Goal: Use online tool/utility: Utilize a website feature to perform a specific function

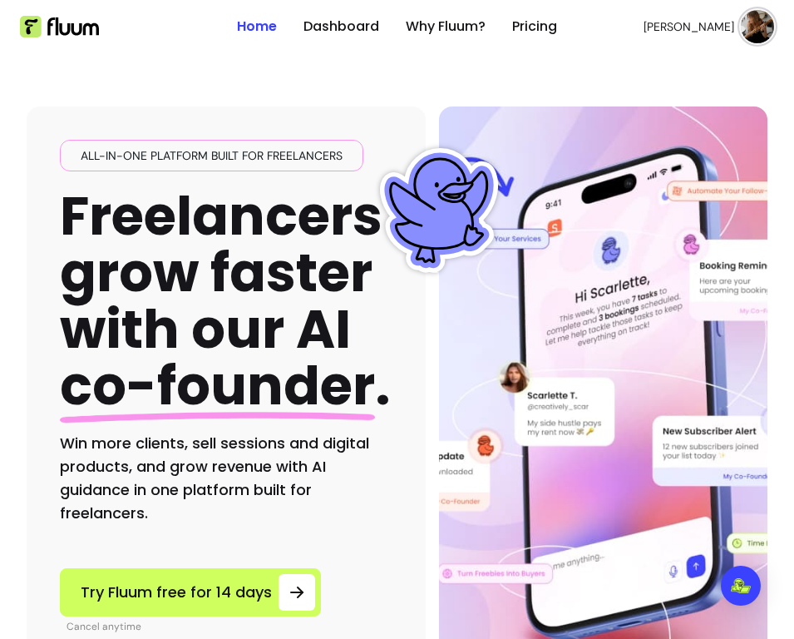
click at [339, 8] on ul "Home Dashboard Why Fluum? Pricing" at bounding box center [397, 26] width 320 height 53
click at [339, 23] on link "Dashboard" at bounding box center [342, 27] width 76 height 20
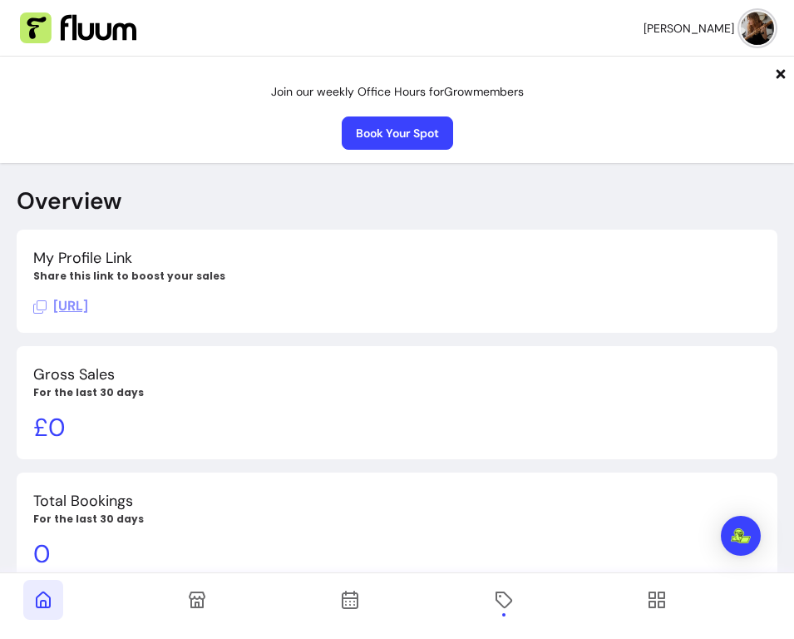
click at [509, 604] on icon at bounding box center [504, 599] width 17 height 17
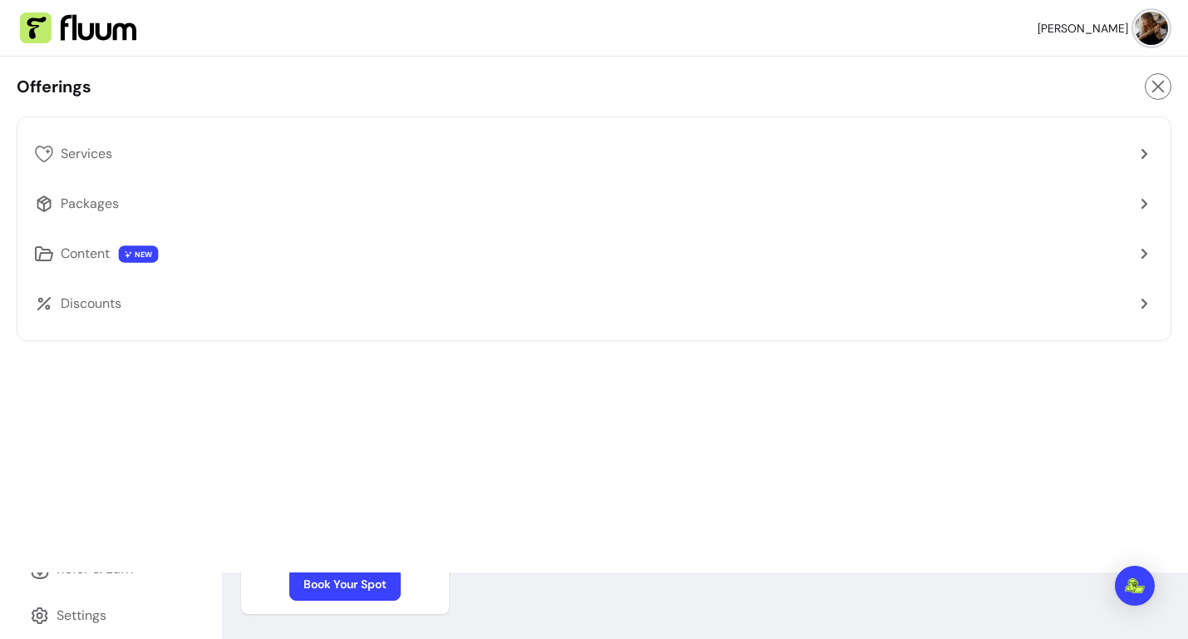
click at [793, 91] on icon at bounding box center [1158, 87] width 18 height 20
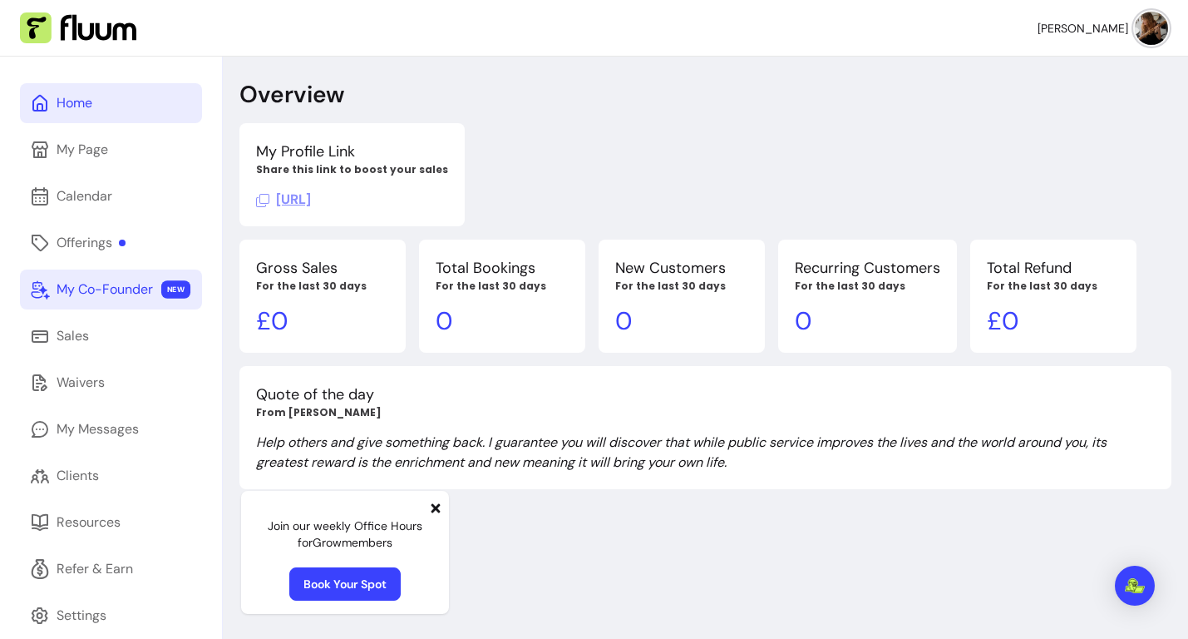
click at [122, 294] on div "My Co-Founder" at bounding box center [105, 289] width 96 height 20
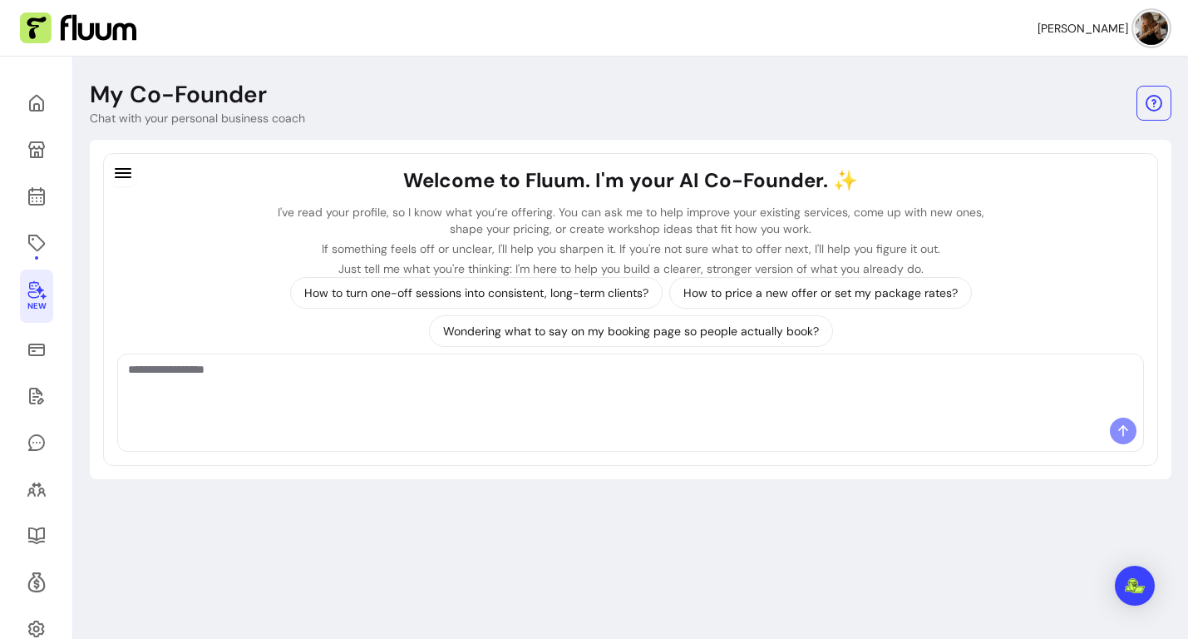
click at [238, 417] on div at bounding box center [630, 385] width 1025 height 63
type textarea "**********"
click at [793, 433] on icon at bounding box center [1123, 430] width 17 height 17
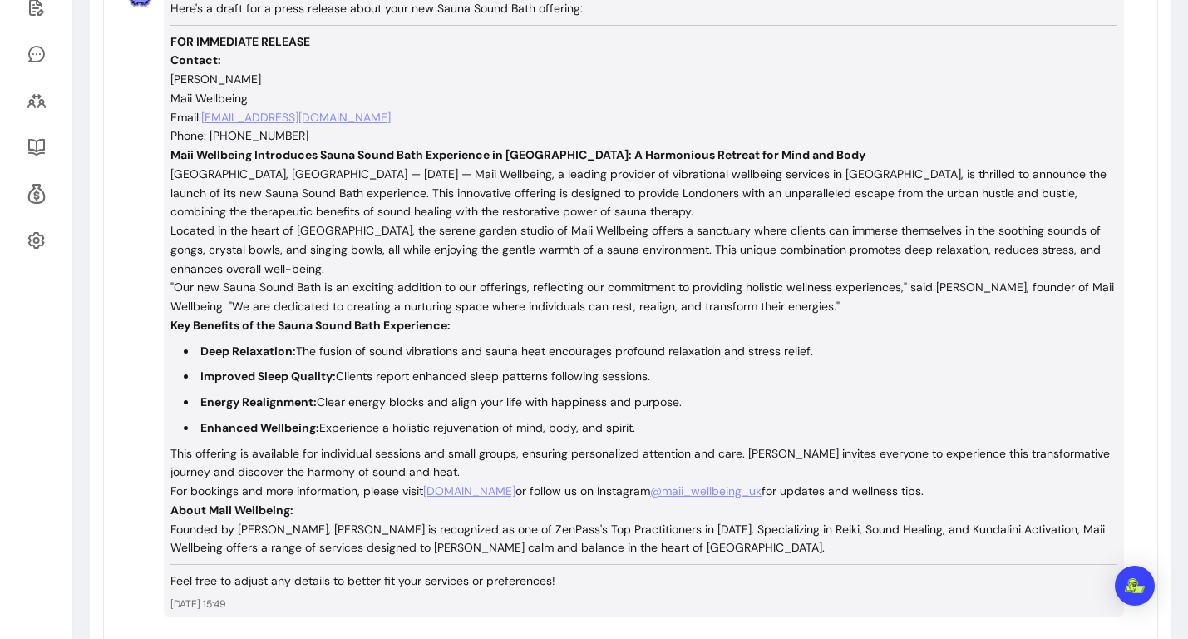
scroll to position [396, 0]
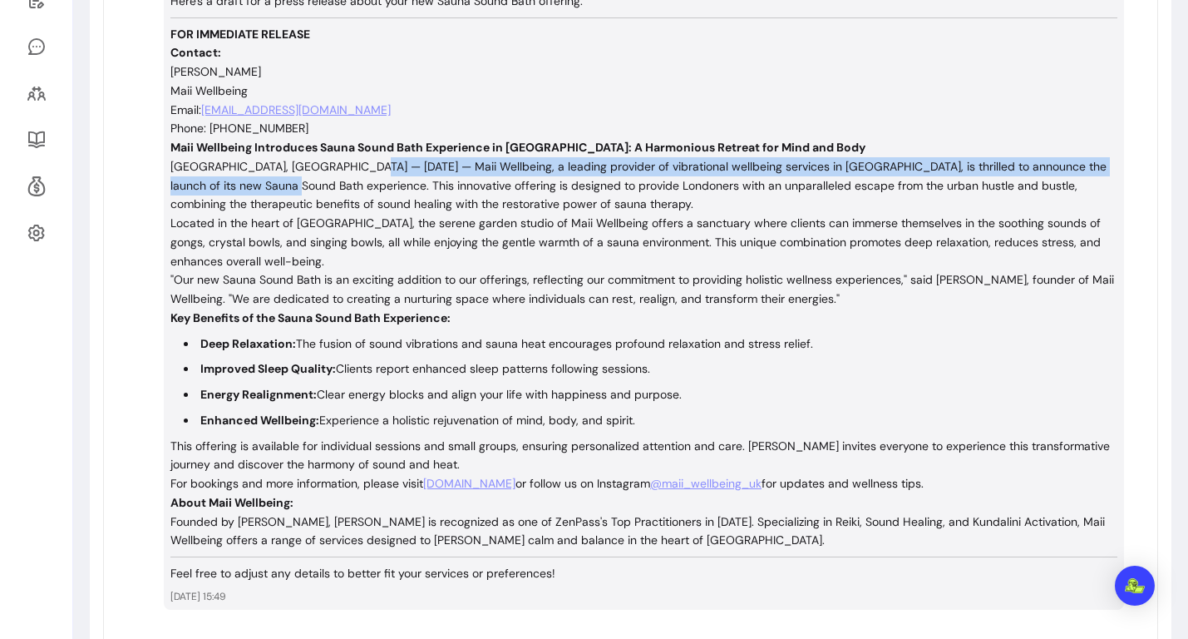
drag, startPoint x: 374, startPoint y: 161, endPoint x: 284, endPoint y: 177, distance: 92.0
click at [283, 177] on p "[GEOGRAPHIC_DATA], [GEOGRAPHIC_DATA] — [DATE] — Maii Wellbeing, a leading provi…" at bounding box center [643, 185] width 947 height 57
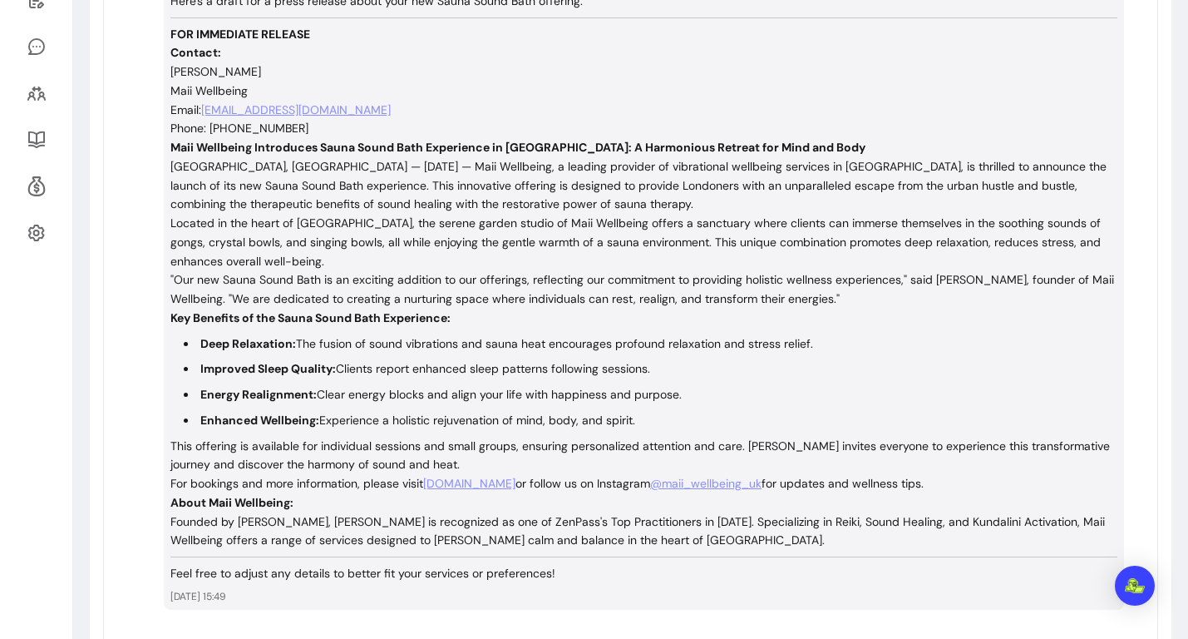
click at [409, 178] on p "[GEOGRAPHIC_DATA], [GEOGRAPHIC_DATA] — [DATE] — Maii Wellbeing, a leading provi…" at bounding box center [643, 185] width 947 height 57
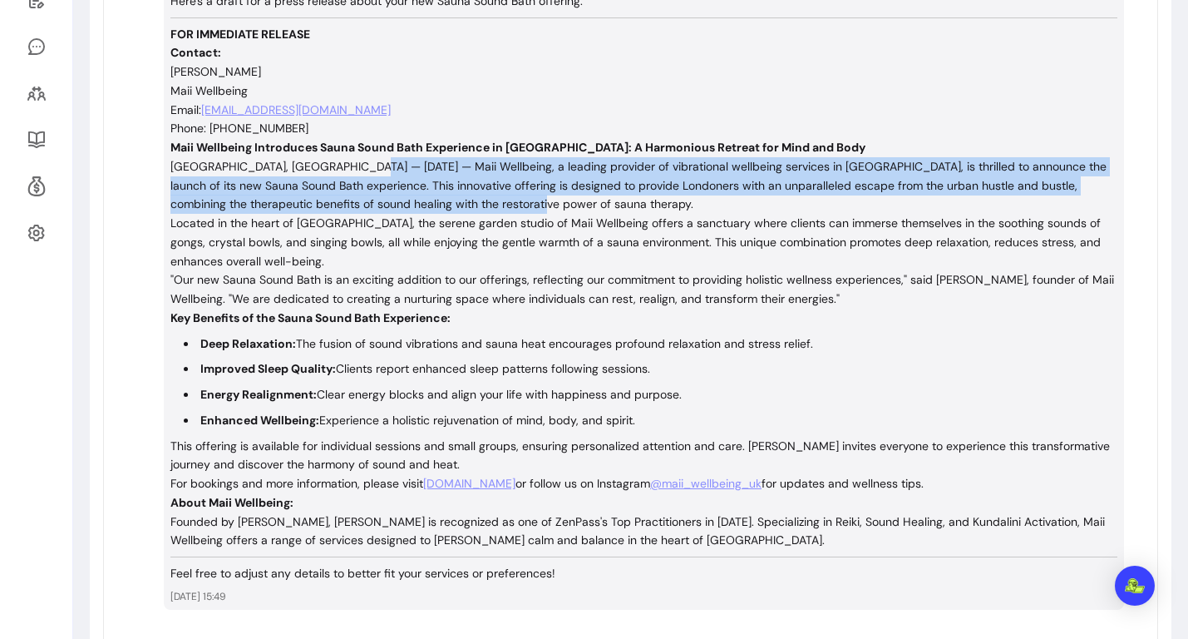
drag, startPoint x: 371, startPoint y: 162, endPoint x: 509, endPoint y: 199, distance: 142.8
click at [511, 199] on p "[GEOGRAPHIC_DATA], [GEOGRAPHIC_DATA] — [DATE] — Maii Wellbeing, a leading provi…" at bounding box center [643, 185] width 947 height 57
copy p "Maii Wellbeing, a leading provider of vibrational wellbeing services in [GEOGRA…"
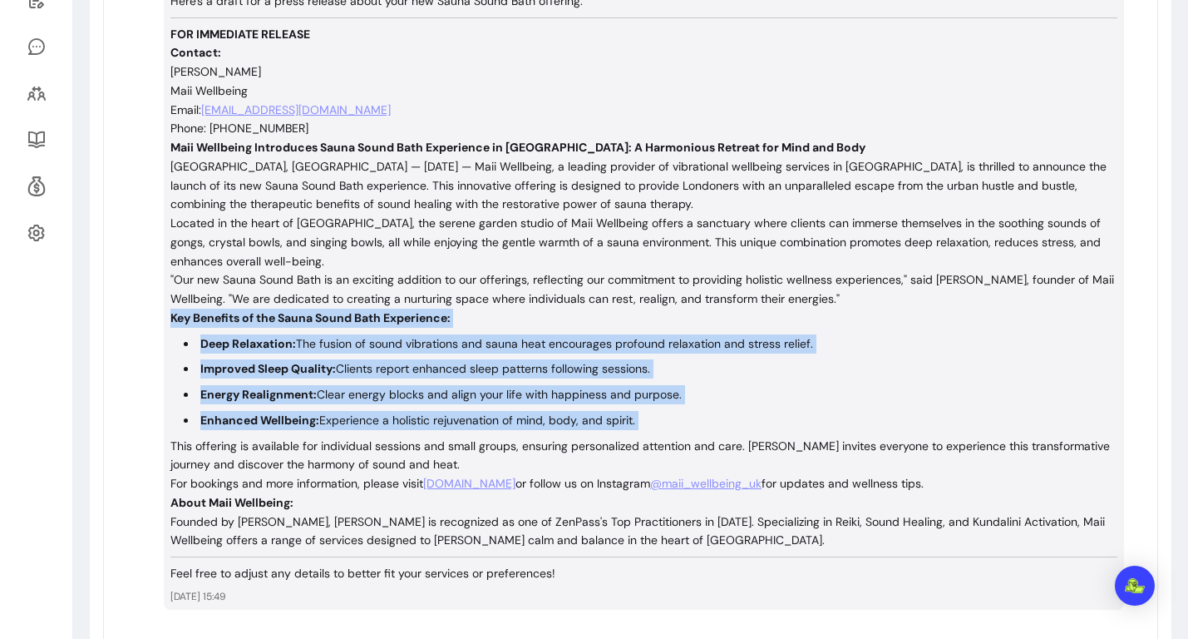
drag, startPoint x: 173, startPoint y: 305, endPoint x: 664, endPoint y: 417, distance: 503.1
click at [664, 417] on div "Here's a draft for a press release about your new Sauna Sound Bath offering: FO…" at bounding box center [643, 287] width 947 height 591
copy div "Key Benefits of the Sauna Sound Bath Experience: Deep Relaxation: The fusion of…"
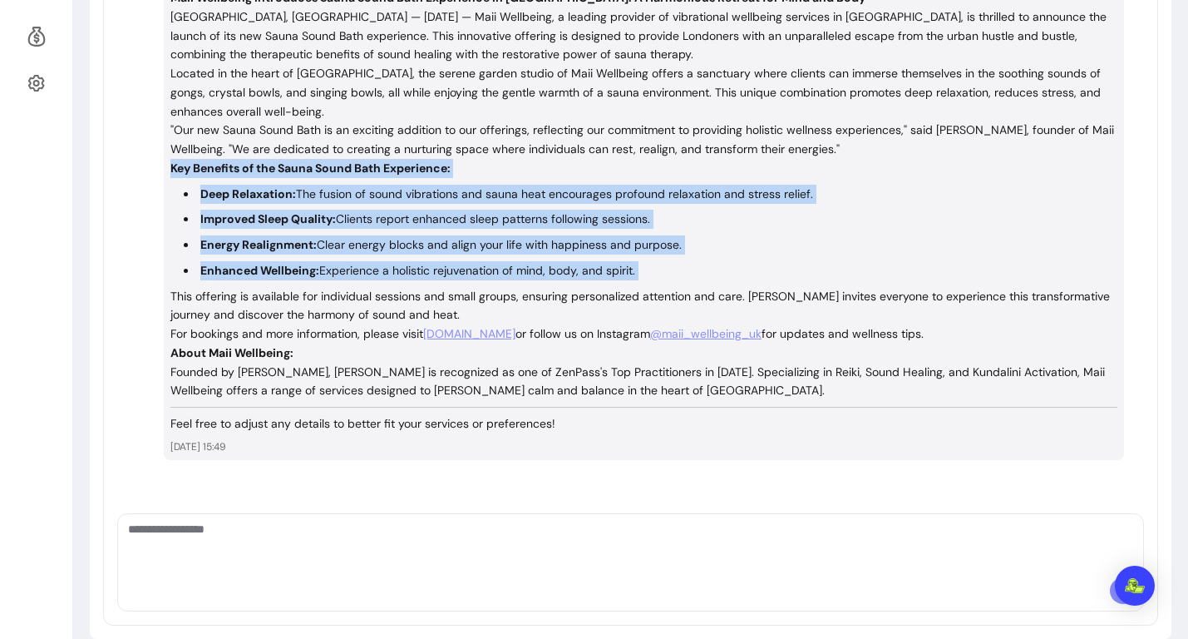
scroll to position [549, 0]
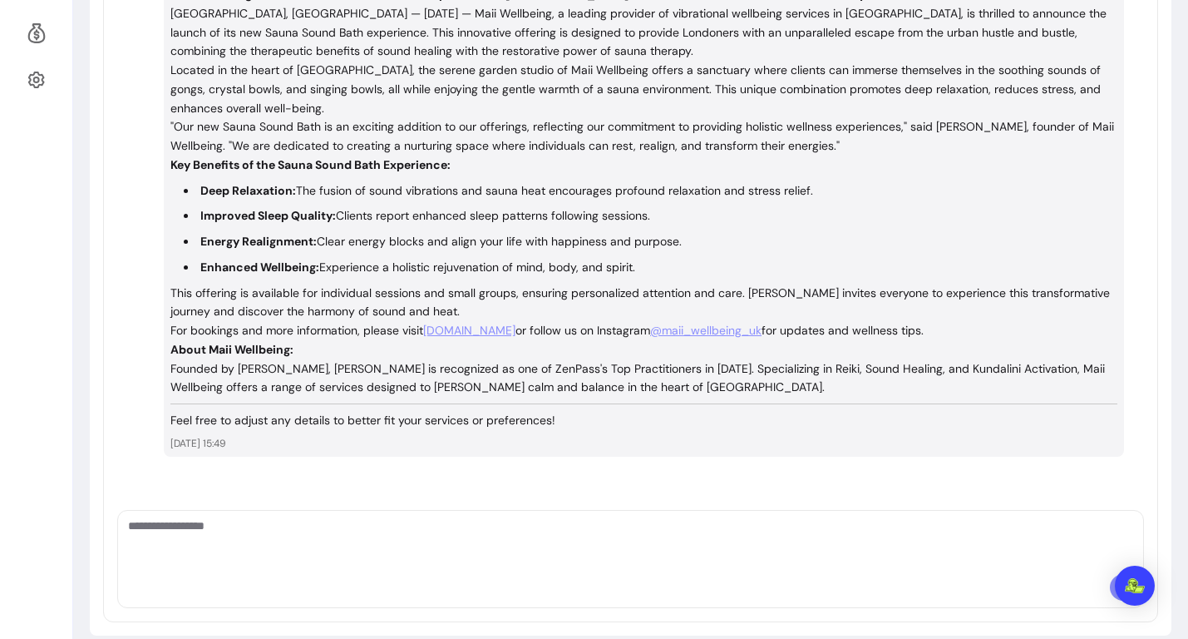
click at [353, 526] on textarea "Ask me anything..." at bounding box center [630, 542] width 1005 height 50
paste textarea "**********"
type textarea "**********"
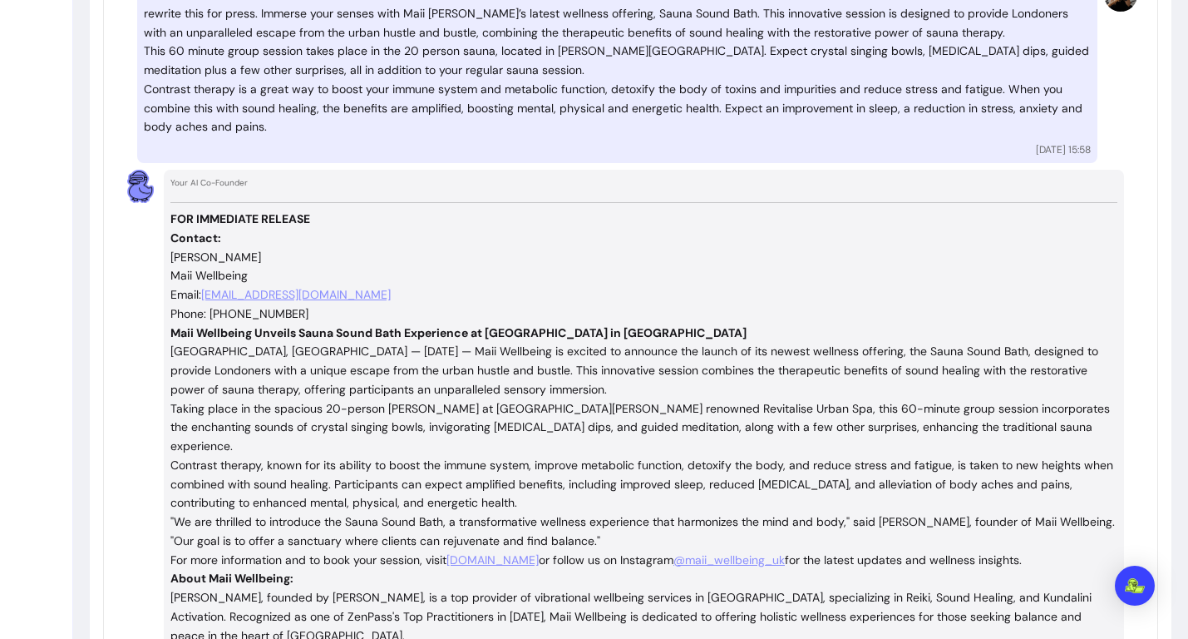
scroll to position [1036, 0]
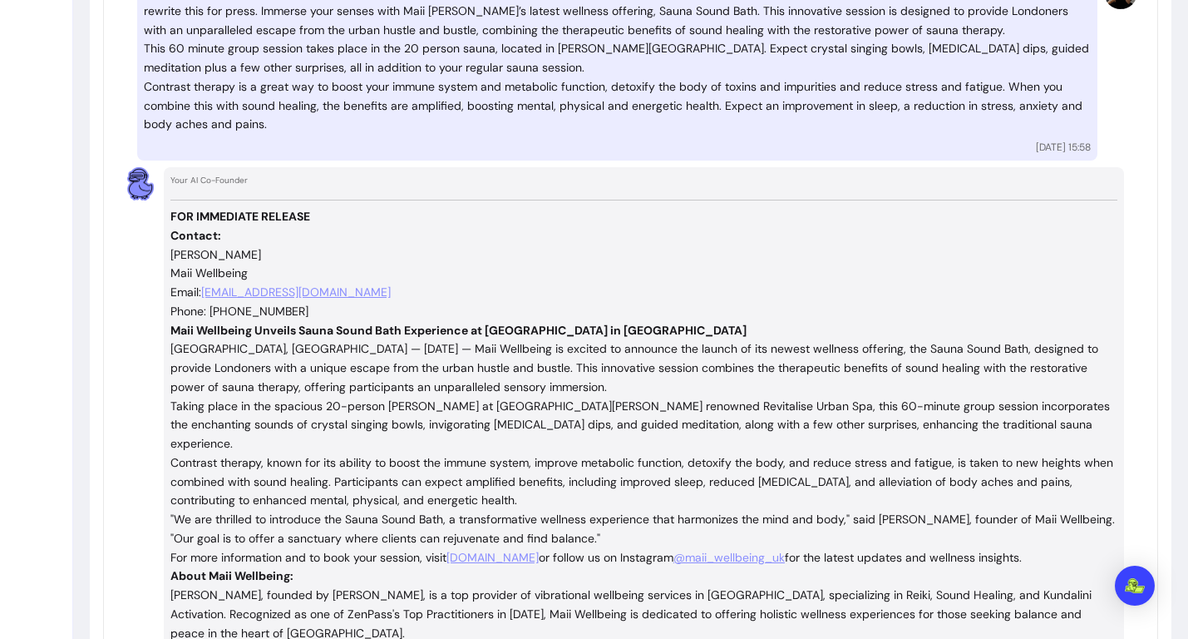
drag, startPoint x: 372, startPoint y: 323, endPoint x: 524, endPoint y: 448, distance: 197.3
click at [524, 448] on div "FOR IMMEDIATE RELEASE Contact: [PERSON_NAME] Wellbeing Email: [EMAIL_ADDRESS][D…" at bounding box center [643, 438] width 947 height 476
copy div "Lore Ipsumdolo si ametcon ad elitsedd eiu tempor in utl etdolo magnaali enimadm…"
drag, startPoint x: 1156, startPoint y: 289, endPoint x: 447, endPoint y: 407, distance: 719.1
click at [447, 453] on p "Contrast therapy, known for its ability to boost the immune system, improve met…" at bounding box center [643, 481] width 947 height 57
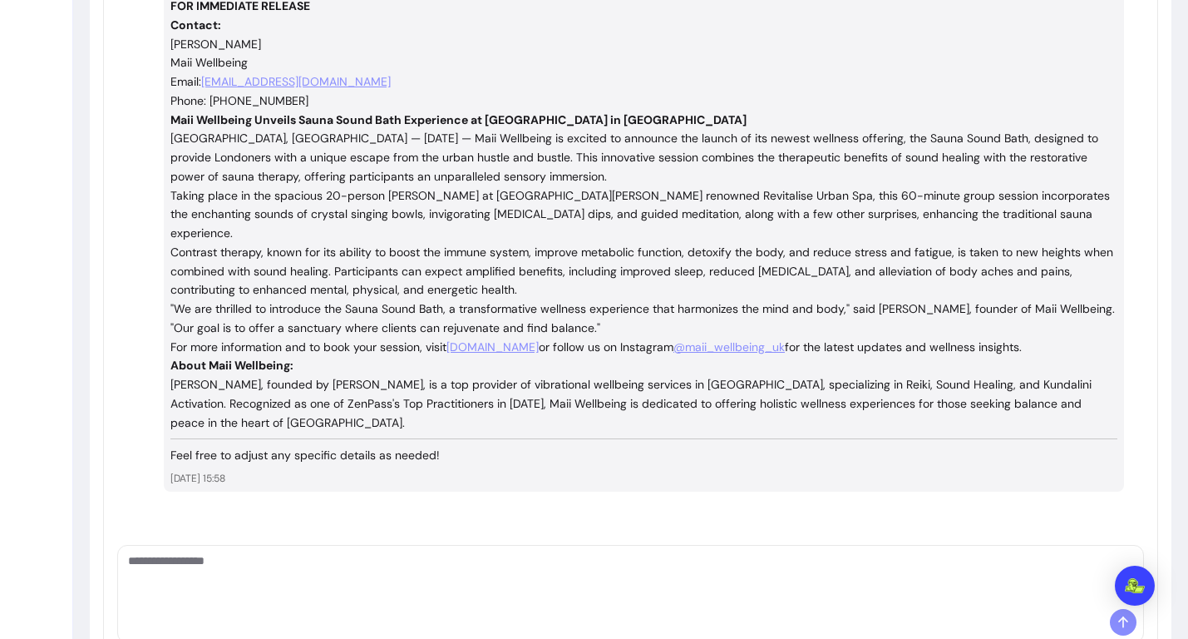
scroll to position [1246, 0]
click at [330, 553] on textarea "Ask me anything..." at bounding box center [630, 578] width 1005 height 50
click at [319, 553] on textarea "Ask me anything..." at bounding box center [630, 578] width 1005 height 50
type textarea "**********"
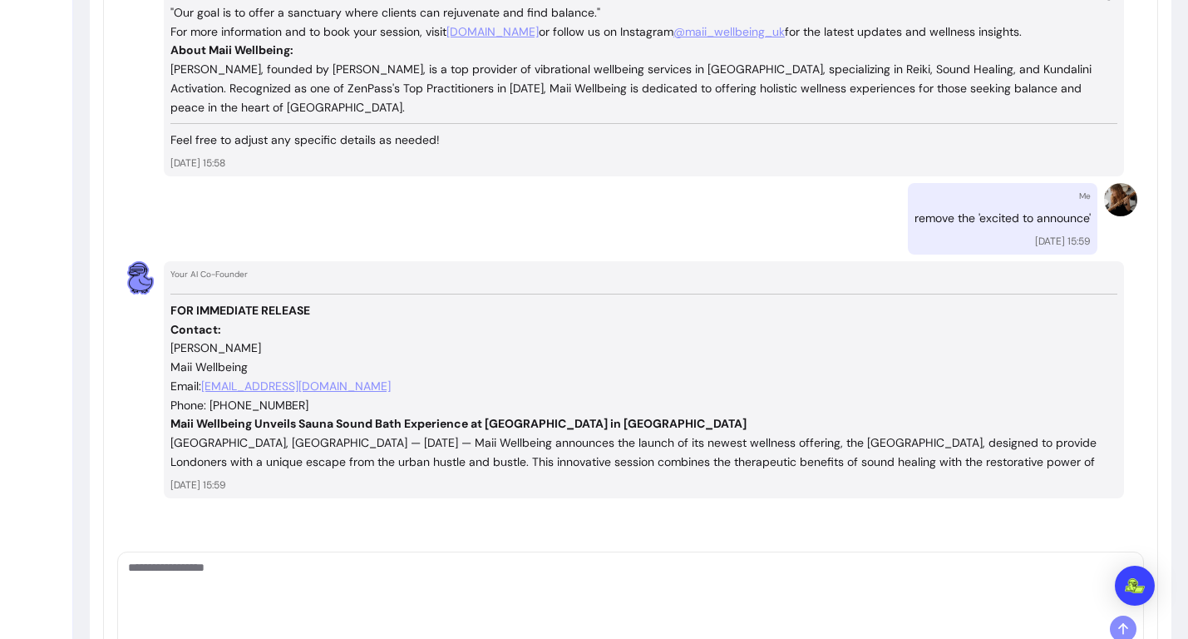
scroll to position [1561, 0]
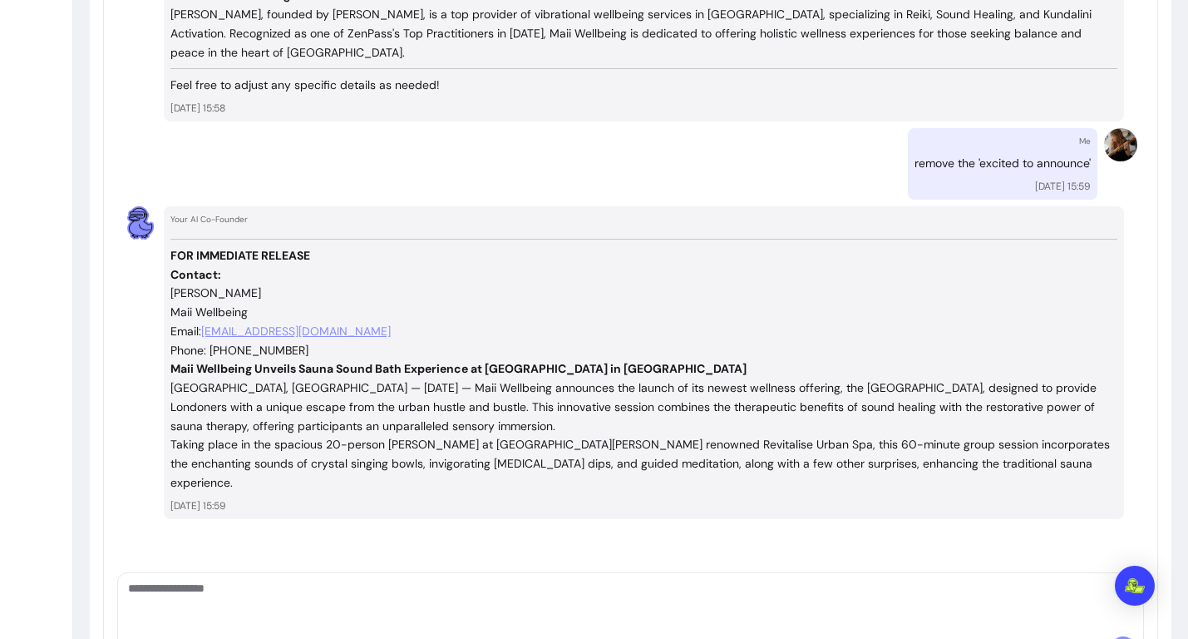
scroll to position [1616, 0]
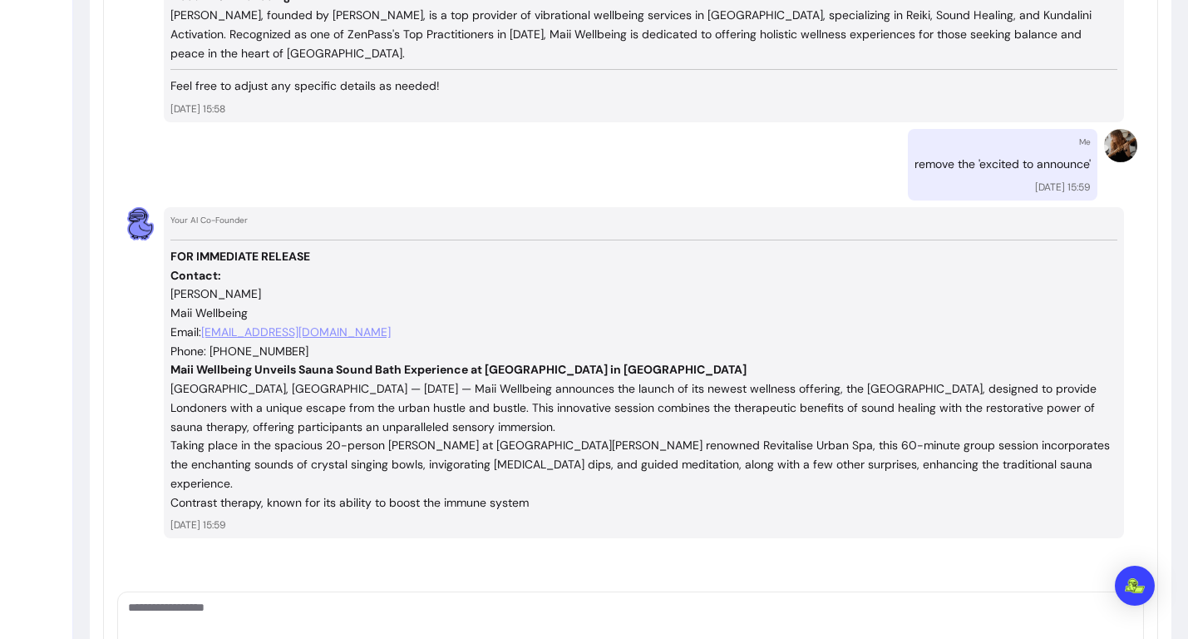
click at [312, 599] on textarea "Ask me anything..." at bounding box center [630, 624] width 1005 height 50
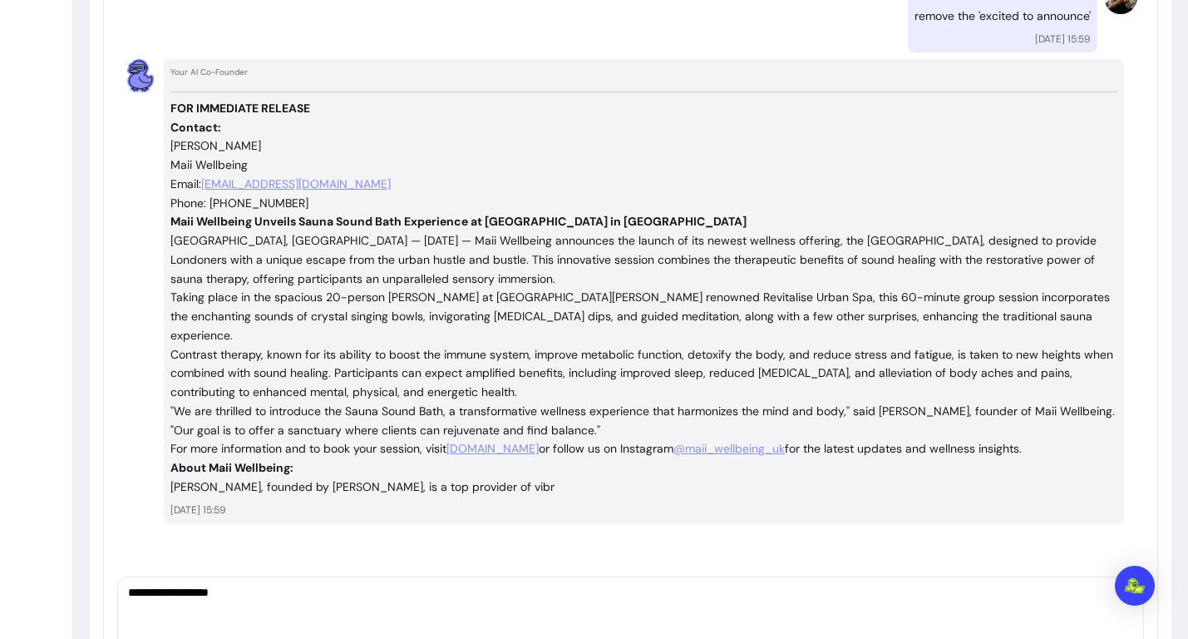
scroll to position [1762, 0]
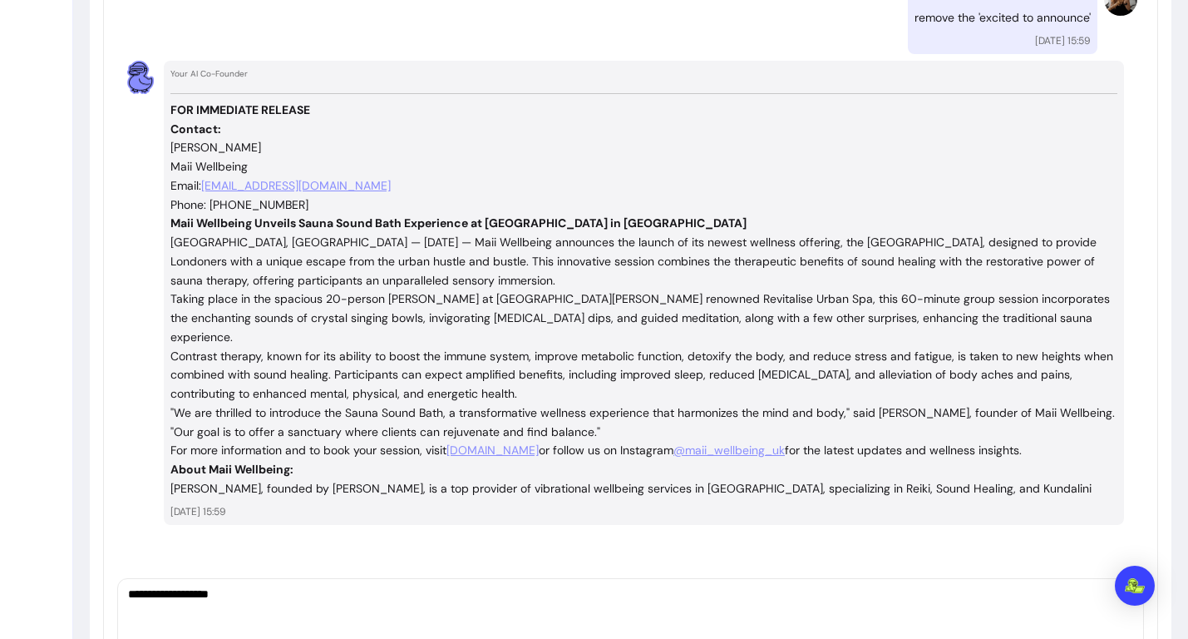
click at [225, 585] on textarea "**********" at bounding box center [630, 610] width 1005 height 50
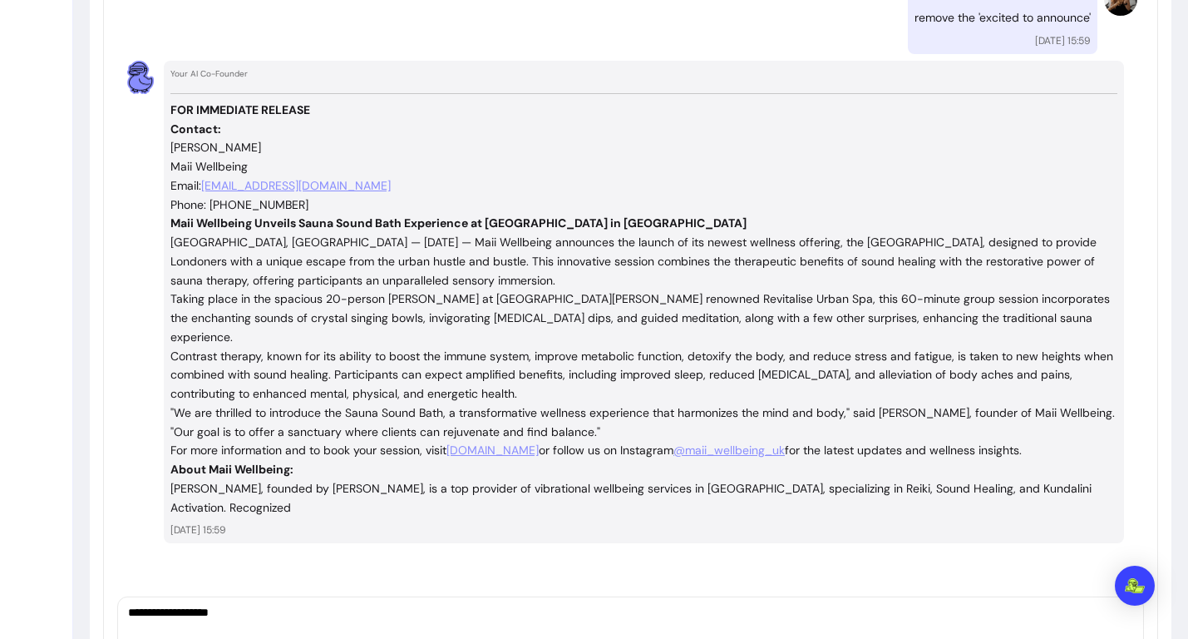
type textarea "**********"
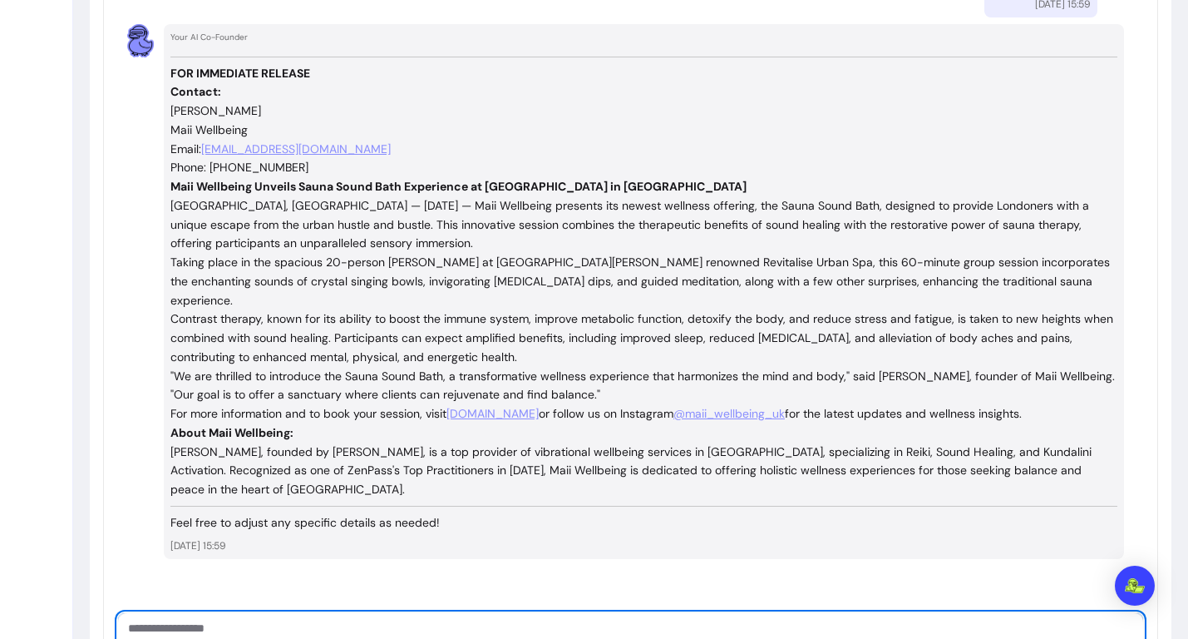
scroll to position [2416, 0]
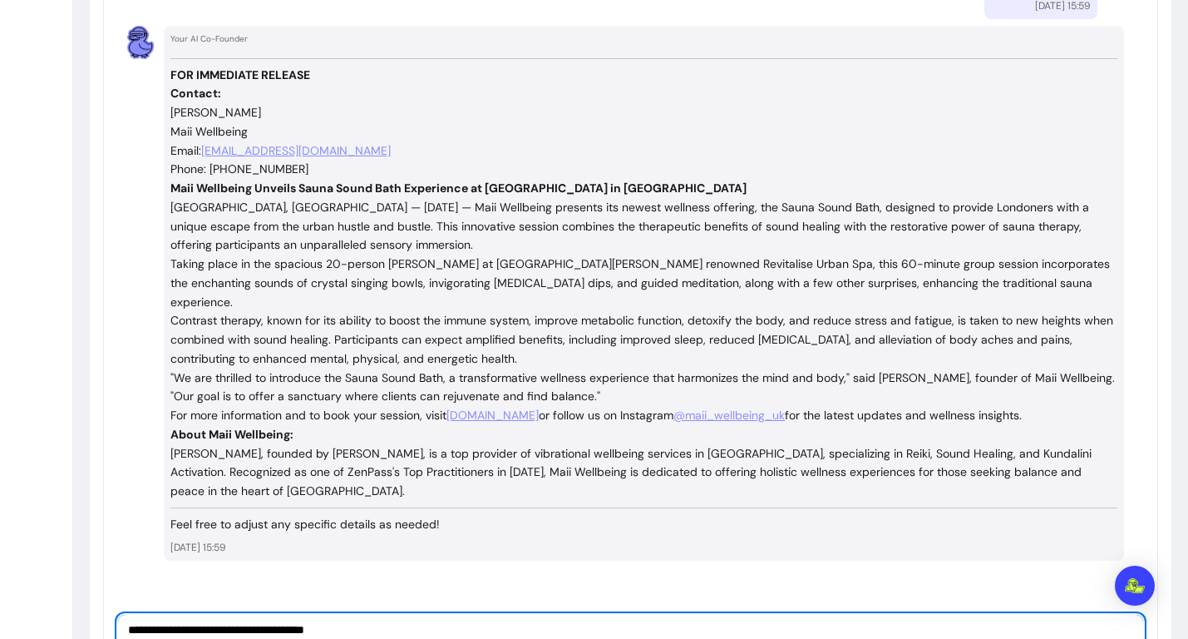
type textarea "**********"
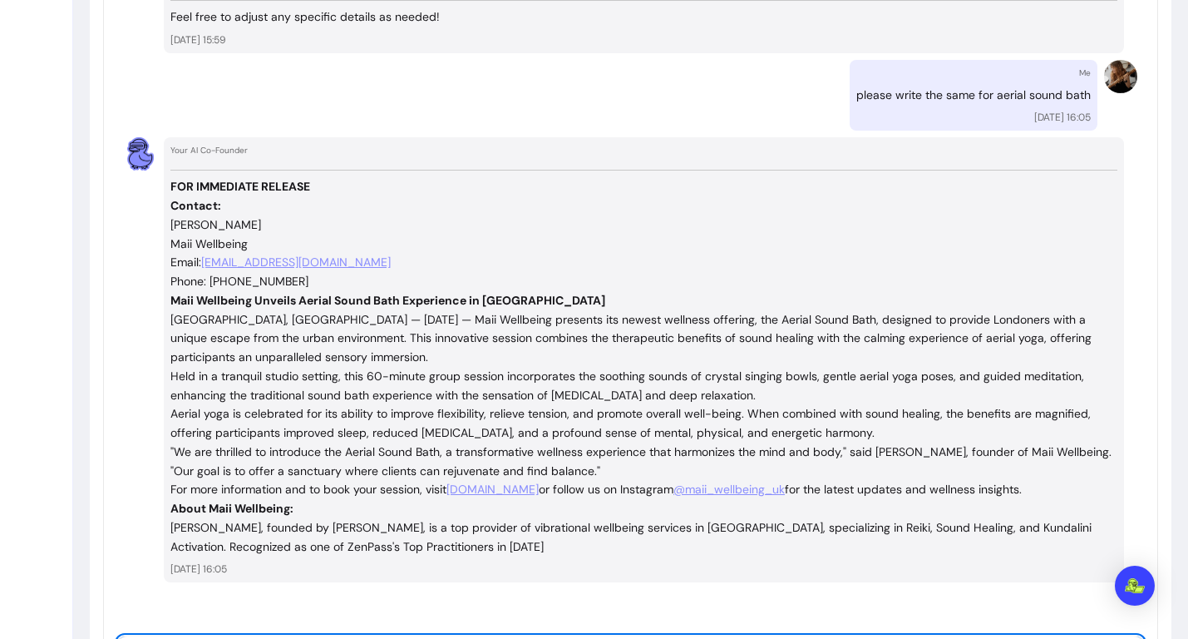
scroll to position [2926, 0]
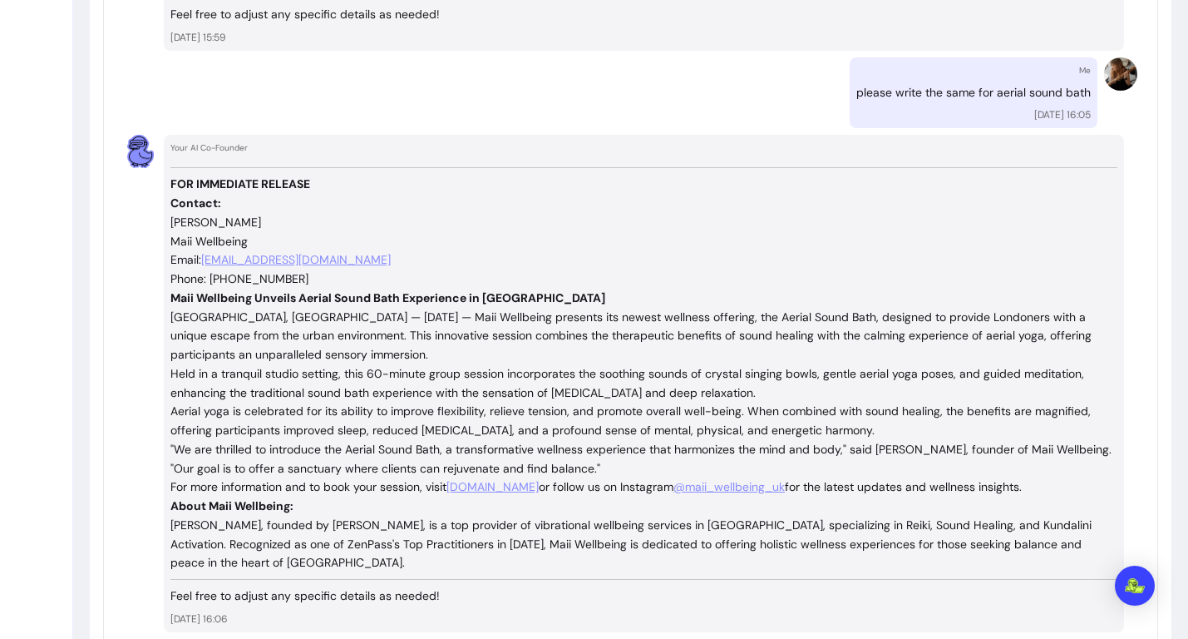
type textarea "**********"
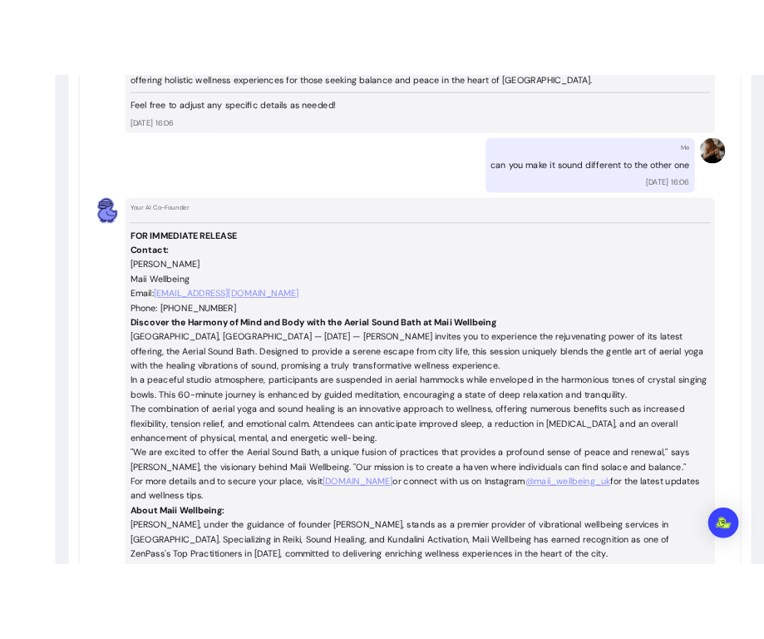
scroll to position [3714, 0]
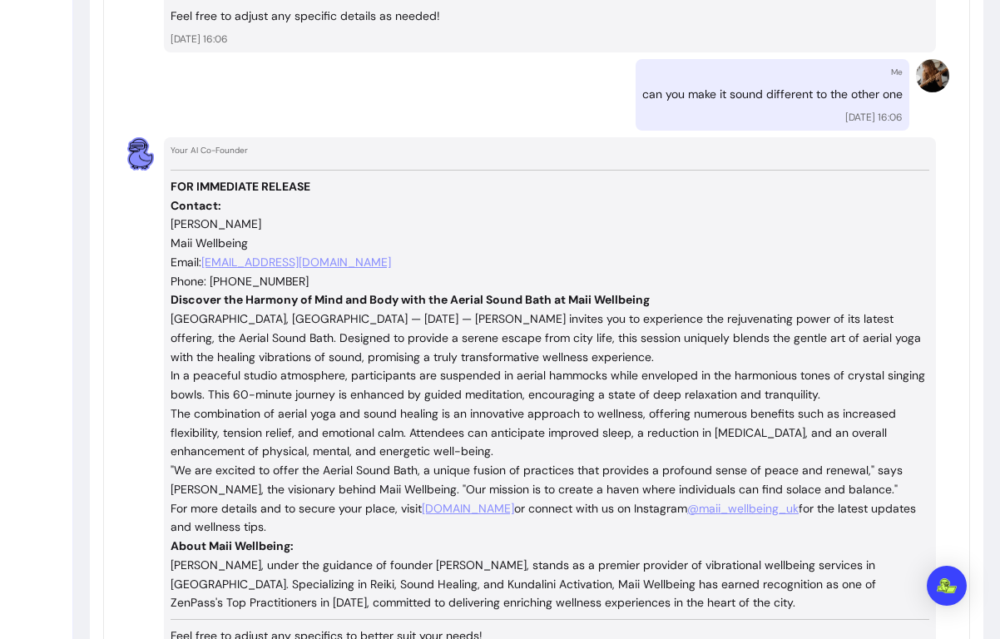
drag, startPoint x: 372, startPoint y: 147, endPoint x: 520, endPoint y: 280, distance: 199.0
click at [520, 280] on div "FOR IMMEDIATE RELEASE Contact: [PERSON_NAME] Wellbeing Email: [EMAIL_ADDRESS][D…" at bounding box center [549, 408] width 758 height 476
copy div "[PERSON_NAME] invites you to experience the rejuvenating power of its latest of…"
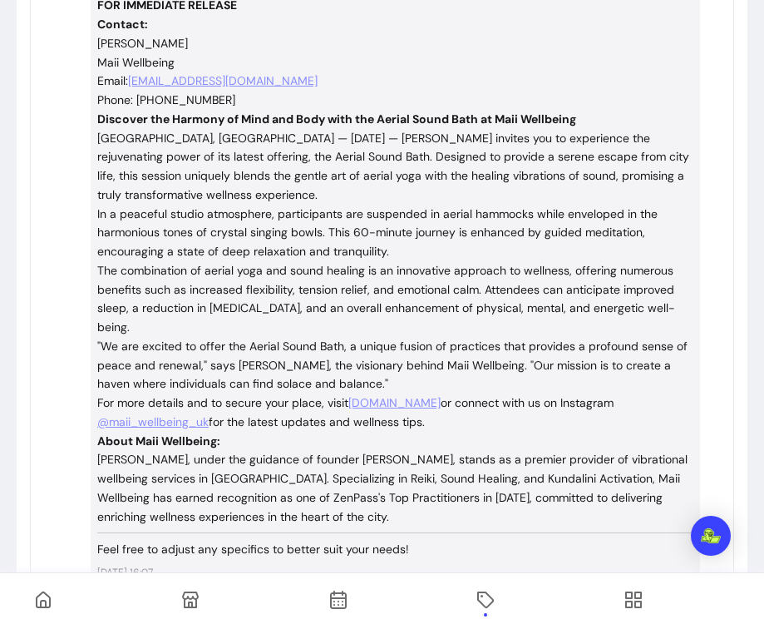
paste textarea "**********"
type textarea "**********"
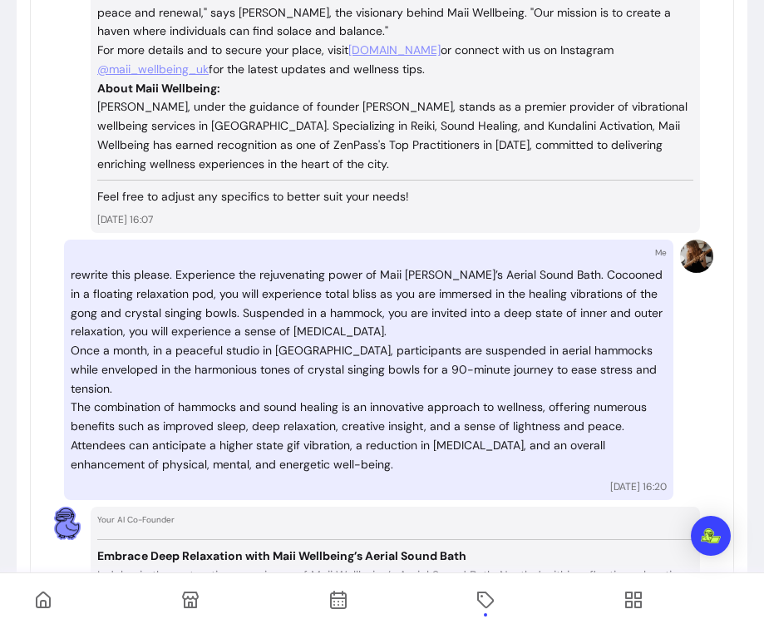
scroll to position [4668, 0]
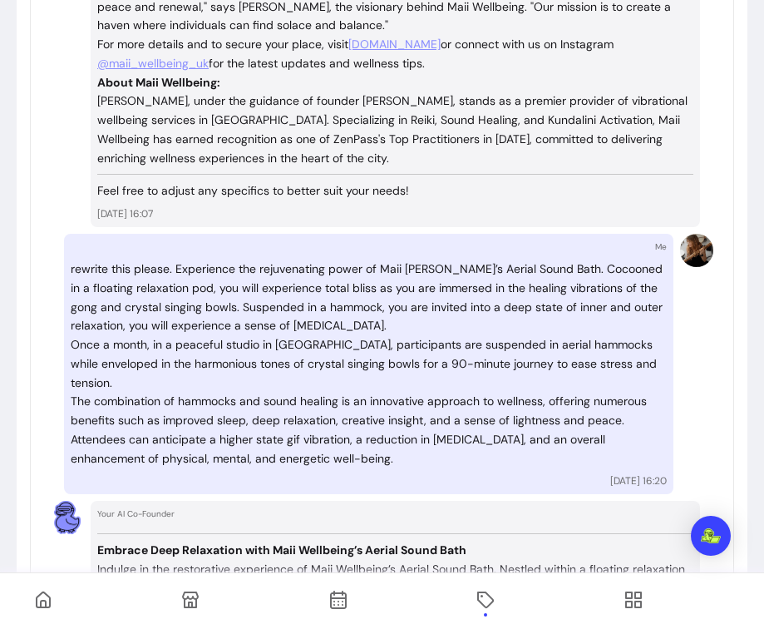
drag, startPoint x: 584, startPoint y: 528, endPoint x: 89, endPoint y: 349, distance: 526.1
copy div "Loremip do sit ametconsect adipiscing el Sedd Eiusmodte’i Utlabo Etdol Magn. Al…"
